Goal: Information Seeking & Learning: Find specific fact

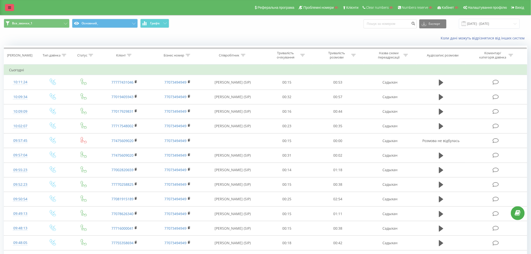
click at [10, 6] on icon at bounding box center [9, 8] width 3 height 4
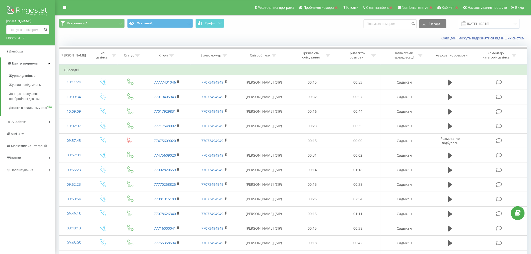
click at [34, 10] on img at bounding box center [27, 11] width 43 height 13
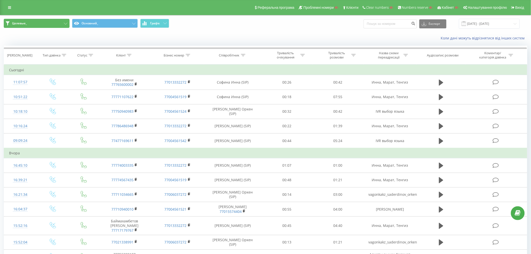
drag, startPoint x: 36, startPoint y: 23, endPoint x: 46, endPoint y: 39, distance: 18.8
click at [36, 23] on button "Целевые_" at bounding box center [37, 23] width 66 height 9
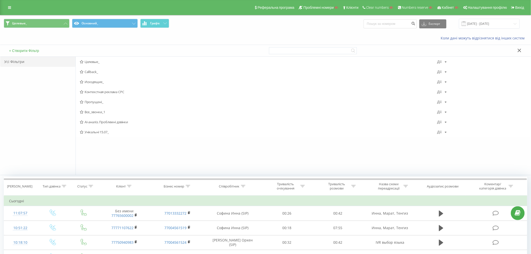
click at [91, 112] on span "Все_звонки_1" at bounding box center [259, 112] width 358 height 4
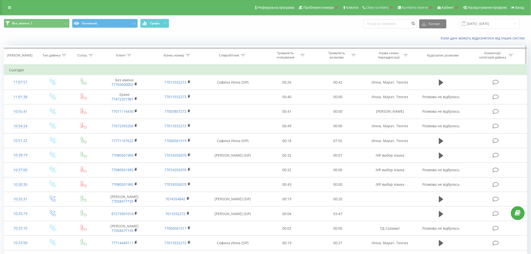
click at [131, 56] on icon at bounding box center [129, 55] width 5 height 3
click at [117, 89] on input "text" at bounding box center [124, 91] width 44 height 9
type input "1985"
click button "OK" at bounding box center [134, 101] width 21 height 6
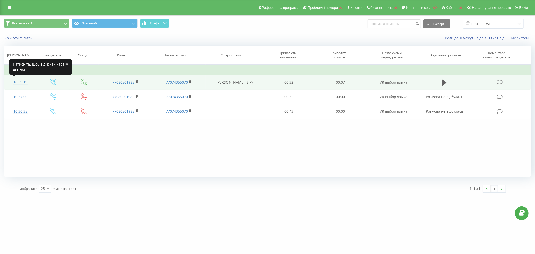
click at [21, 82] on div "10:39:19" at bounding box center [20, 82] width 23 height 10
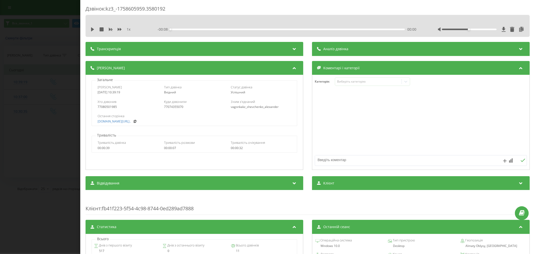
click at [231, 113] on div "Остання сторінка vagonka.kz/shop/shiber-1..." at bounding box center [194, 118] width 205 height 15
drag, startPoint x: 228, startPoint y: 107, endPoint x: 287, endPoint y: 111, distance: 59.9
click at [287, 111] on div "Хто дзвонив 77080501985 Куди дзвонили 77074355070 З ким з'єднаний vagonkakz_she…" at bounding box center [194, 104] width 205 height 15
copy div "vagonkakz_shevchenko_alexander"
click at [33, 146] on div "Дзвінок : kz3_-1758605959.3580192 1 x - 00:08 00:00 00:00 Транскрипція Для AI-а…" at bounding box center [267, 127] width 535 height 254
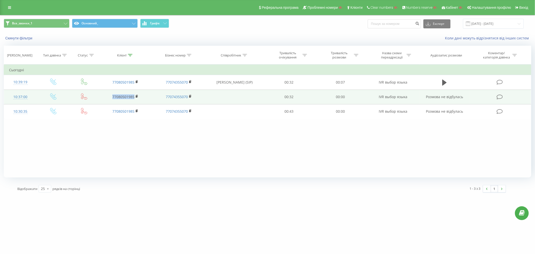
drag, startPoint x: 112, startPoint y: 97, endPoint x: 138, endPoint y: 100, distance: 26.7
click at [138, 100] on td "77080501985" at bounding box center [125, 97] width 53 height 15
copy link "77080501985"
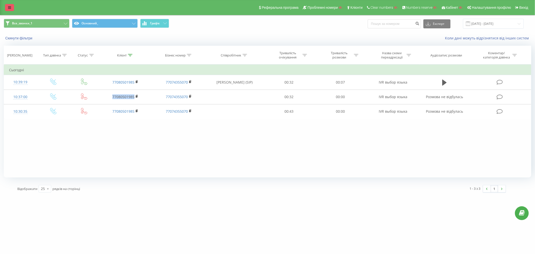
click at [8, 6] on link at bounding box center [9, 7] width 9 height 7
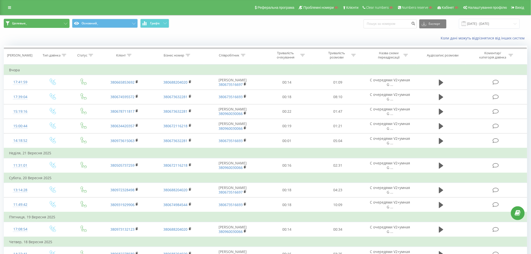
click at [45, 23] on button "Целевые_" at bounding box center [37, 23] width 66 height 9
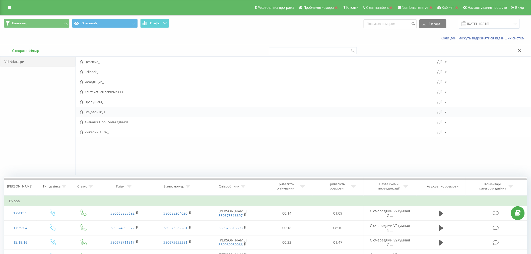
click at [97, 113] on span "Все_звонки_1" at bounding box center [259, 112] width 358 height 4
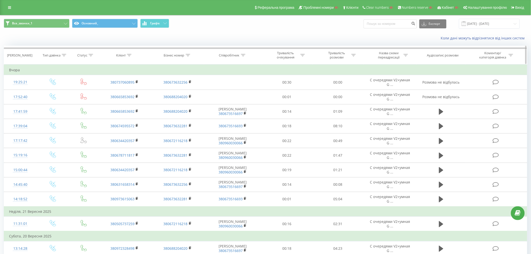
click at [129, 55] on icon at bounding box center [129, 55] width 5 height 3
click at [123, 91] on input "text" at bounding box center [124, 91] width 44 height 9
type input "5572"
click button "OK" at bounding box center [134, 101] width 21 height 6
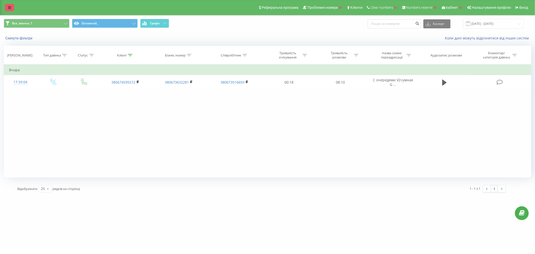
click at [11, 6] on link at bounding box center [9, 7] width 9 height 7
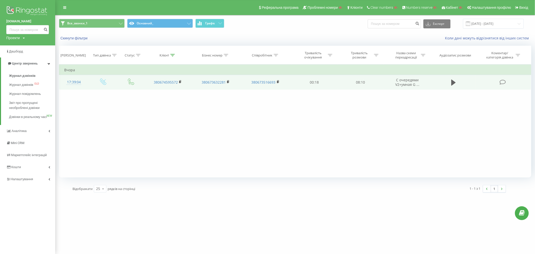
click at [74, 82] on div "17:39:04" at bounding box center [73, 82] width 19 height 10
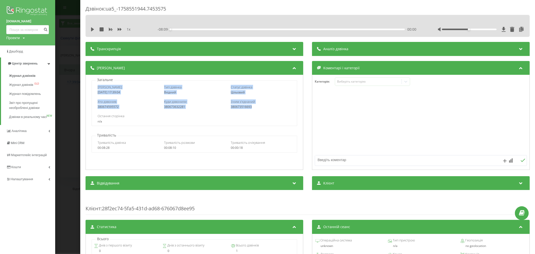
drag, startPoint x: 95, startPoint y: 87, endPoint x: 262, endPoint y: 110, distance: 167.7
click at [262, 110] on div "Дата дзвінка 2025-09-22 17:39:04 Тип дзвінка Вхідний Статус дзвінка Цільовий Хт…" at bounding box center [195, 103] width 206 height 46
copy div "Дата дзвінка 2025-09-22 17:39:04 Тип дзвінка Вхідний Статус дзвінка Цільовий Хт…"
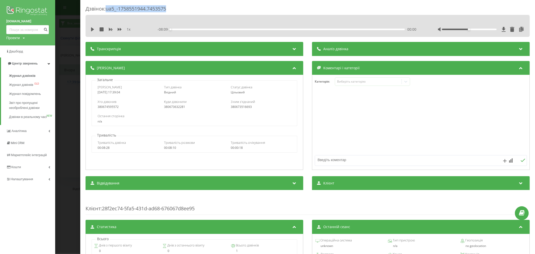
drag, startPoint x: 133, startPoint y: 11, endPoint x: 107, endPoint y: 11, distance: 26.1
click at [107, 11] on div "Дзвінок : ua5_-1758551944.7453575" at bounding box center [308, 10] width 444 height 10
copy div "ua5_-1758551944.7453575"
click at [63, 124] on div "Дзвінок : ua5_-1758551944.7453575 1 x - 08:09 00:00 00:00 Транскрипція Для AI-а…" at bounding box center [267, 127] width 535 height 254
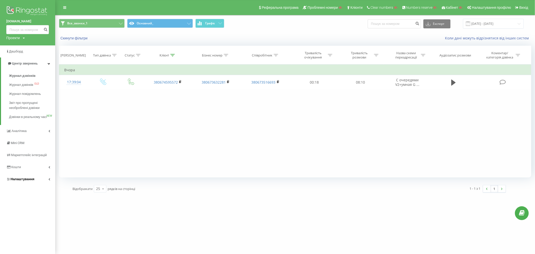
click at [20, 181] on span "Налаштування" at bounding box center [23, 179] width 24 height 4
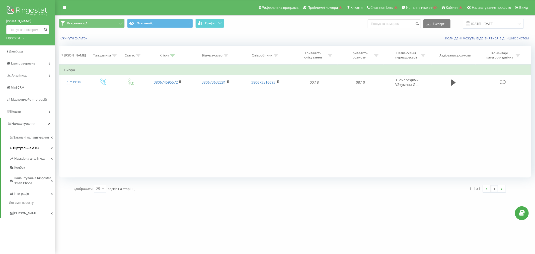
click at [25, 147] on span "Віртуальна АТС" at bounding box center [26, 148] width 26 height 5
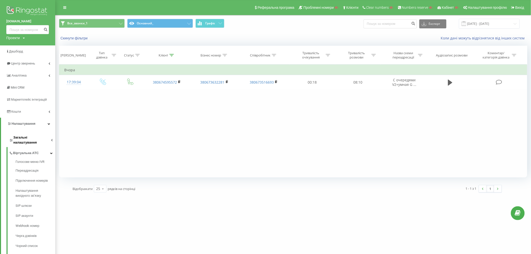
click at [32, 139] on span "Загальні налаштування" at bounding box center [32, 140] width 38 height 10
click at [26, 168] on span "Співробітники" at bounding box center [27, 170] width 23 height 5
